Goal: Task Accomplishment & Management: Complete application form

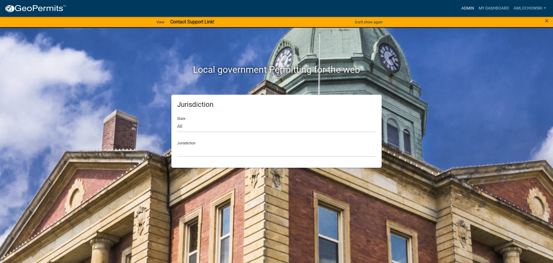
click at [466, 8] on link "Admin" at bounding box center [468, 8] width 17 height 11
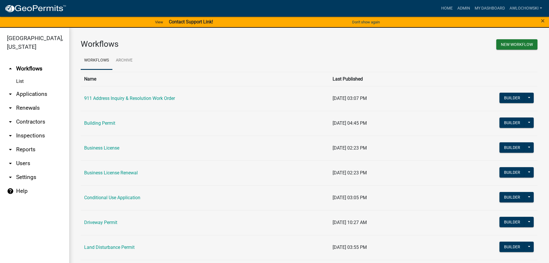
click at [34, 93] on link "arrow_drop_down Applications" at bounding box center [34, 94] width 69 height 14
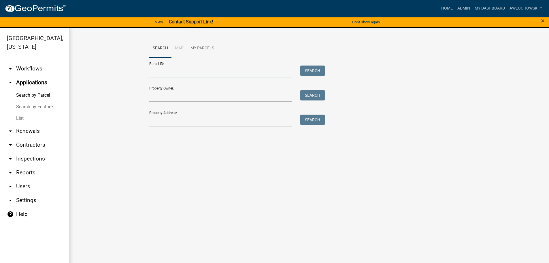
click at [167, 70] on input "Parcel ID:" at bounding box center [220, 71] width 143 height 12
type input "3050F 021"
click at [316, 69] on button "Search" at bounding box center [312, 70] width 25 height 10
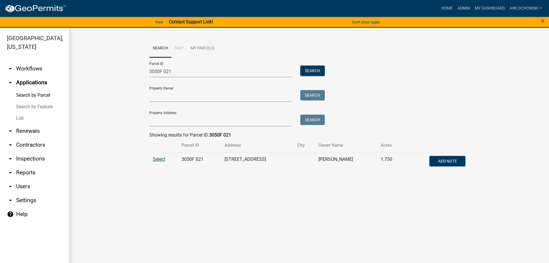
click at [158, 158] on span "Select" at bounding box center [159, 158] width 12 height 5
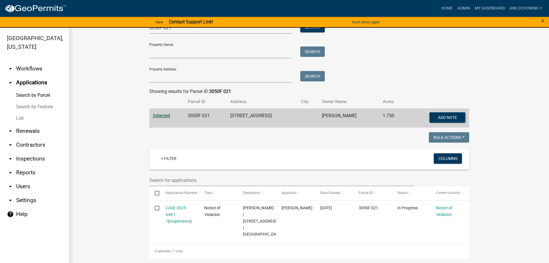
scroll to position [63, 0]
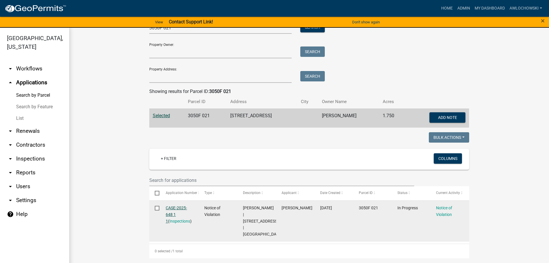
click at [169, 205] on link "CASE-2025-648 1 1" at bounding box center [176, 214] width 21 height 18
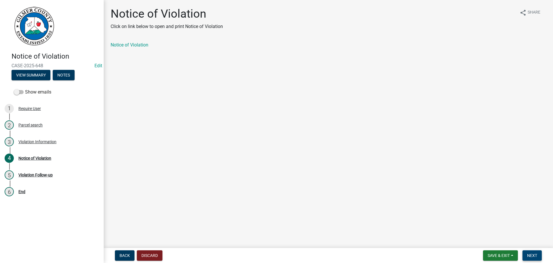
click at [533, 251] on button "Next" at bounding box center [532, 255] width 19 height 10
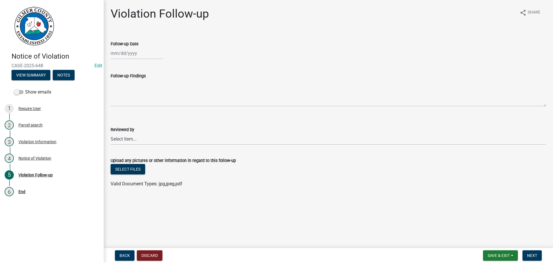
select select "9"
select select "2025"
click at [132, 51] on div "Jan Feb Mar Apr May Jun Jul Aug Sep Oct Nov Dec 1525 1526 1527 1528 1529 1530 1…" at bounding box center [137, 53] width 53 height 12
click at [142, 102] on div "18" at bounding box center [144, 102] width 9 height 9
type input "09/18/2025"
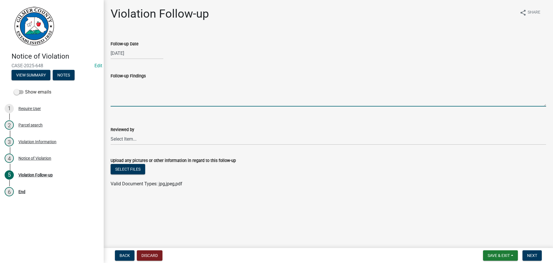
click at [127, 94] on textarea "Follow-up Findings" at bounding box center [329, 92] width 436 height 27
type textarea "Cleaned up"
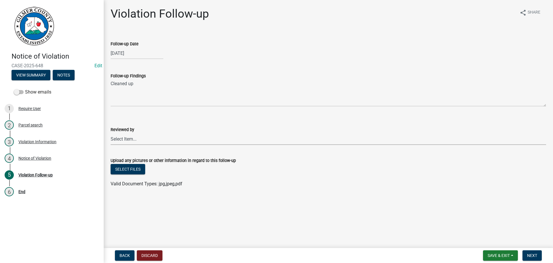
click at [123, 139] on select "Select Item... Andrew Mathis Art Wlochowski Becky Whitworth Joe Bouhl Karen Hen…" at bounding box center [329, 139] width 436 height 12
click at [111, 133] on select "Select Item... Andrew Mathis Art Wlochowski Becky Whitworth Joe Bouhl Karen Hen…" at bounding box center [329, 139] width 436 height 12
select select "f3ceb3fd-6d25-43c8-a8d6-5ddeb18f621b"
click at [532, 251] on button "Next" at bounding box center [532, 255] width 19 height 10
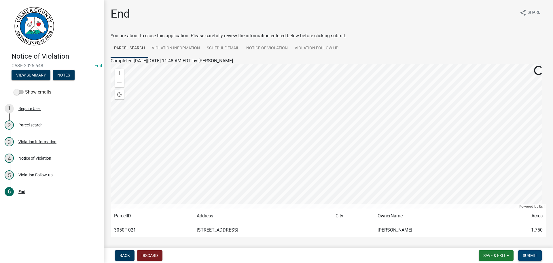
click at [532, 251] on button "Submit" at bounding box center [531, 255] width 24 height 10
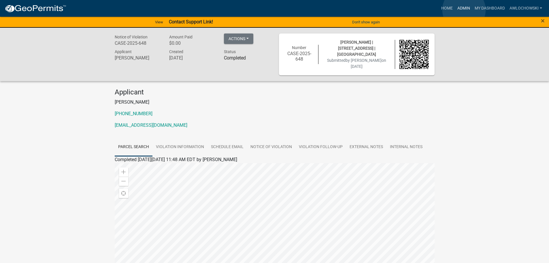
click at [464, 10] on link "Admin" at bounding box center [463, 8] width 17 height 11
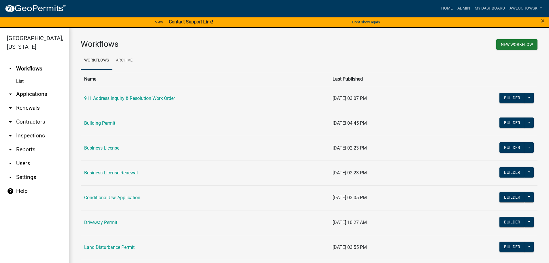
drag, startPoint x: 15, startPoint y: 98, endPoint x: 18, endPoint y: 95, distance: 3.9
click at [16, 97] on link "arrow_drop_down Applications" at bounding box center [34, 94] width 69 height 14
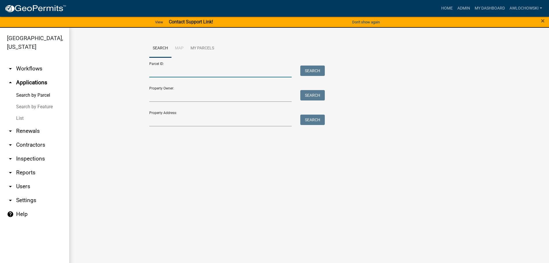
click at [180, 73] on input "Parcel ID:" at bounding box center [220, 71] width 143 height 12
type input "3067J 049"
click at [317, 70] on button "Search" at bounding box center [312, 70] width 25 height 10
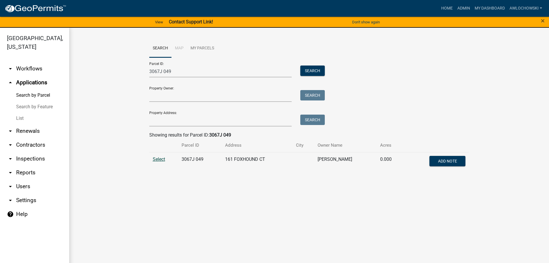
click at [158, 158] on span "Select" at bounding box center [159, 158] width 12 height 5
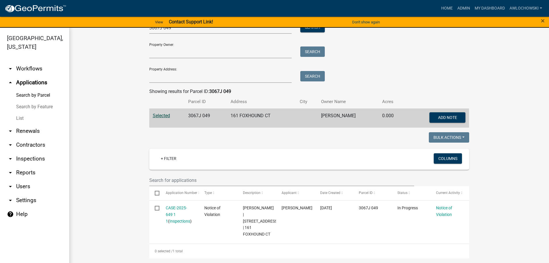
scroll to position [57, 0]
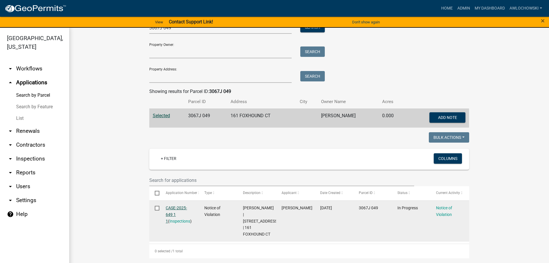
click at [176, 205] on link "CASE-2025-649 1 1" at bounding box center [176, 214] width 21 height 18
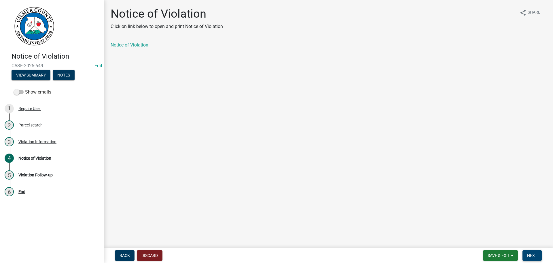
click at [531, 253] on span "Next" at bounding box center [533, 255] width 10 height 5
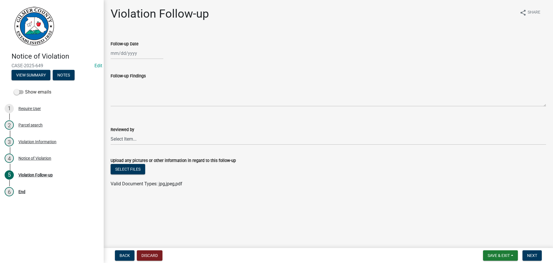
click at [124, 54] on div at bounding box center [137, 53] width 53 height 12
select select "9"
select select "2025"
click at [144, 104] on div "18" at bounding box center [144, 102] width 9 height 9
type input "09/18/2025"
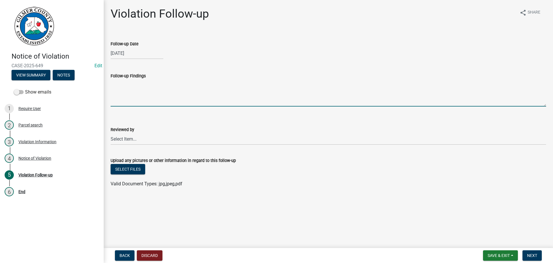
drag, startPoint x: 129, startPoint y: 99, endPoint x: 134, endPoint y: 99, distance: 5.5
click at [130, 99] on textarea "Follow-up Findings" at bounding box center [329, 92] width 436 height 27
type textarea "Cleaned up"
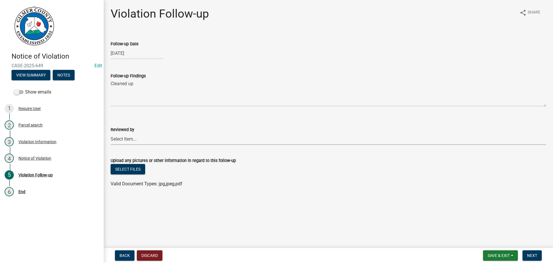
click at [121, 137] on select "Select Item... Andrew Mathis Art Wlochowski Becky Whitworth Joe Bouhl Karen Hen…" at bounding box center [329, 139] width 436 height 12
click at [111, 133] on select "Select Item... Andrew Mathis Art Wlochowski Becky Whitworth Joe Bouhl Karen Hen…" at bounding box center [329, 139] width 436 height 12
select select "f3ceb3fd-6d25-43c8-a8d6-5ddeb18f621b"
click at [532, 254] on span "Next" at bounding box center [533, 255] width 10 height 5
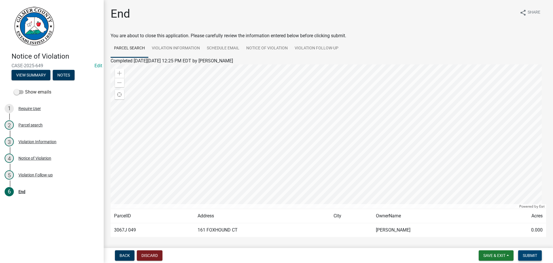
click at [532, 254] on span "Submit" at bounding box center [530, 255] width 14 height 5
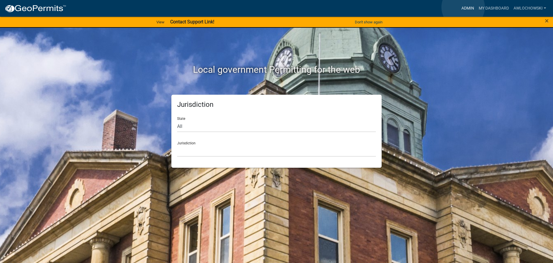
click at [464, 7] on link "Admin" at bounding box center [468, 8] width 17 height 11
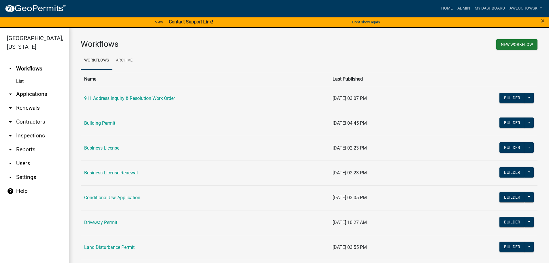
click at [34, 93] on link "arrow_drop_down Applications" at bounding box center [34, 94] width 69 height 14
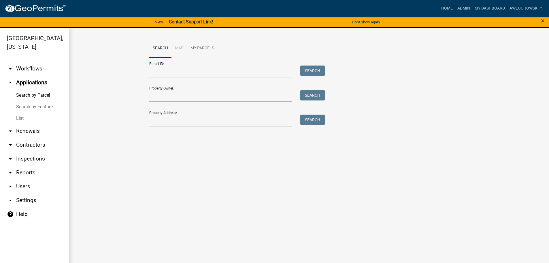
click at [159, 71] on input "Parcel ID:" at bounding box center [220, 71] width 143 height 12
type input "3036J 008"
click at [313, 70] on button "Search" at bounding box center [312, 70] width 25 height 10
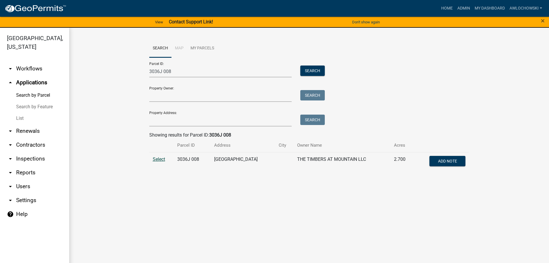
click at [158, 158] on span "Select" at bounding box center [159, 158] width 12 height 5
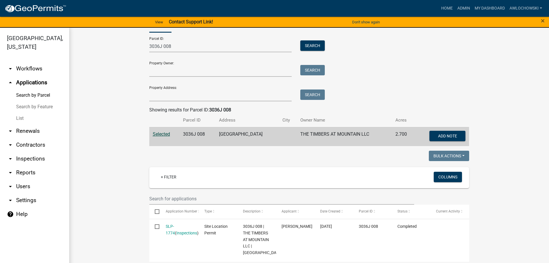
scroll to position [44, 0]
